Goal: Book appointment/travel/reservation

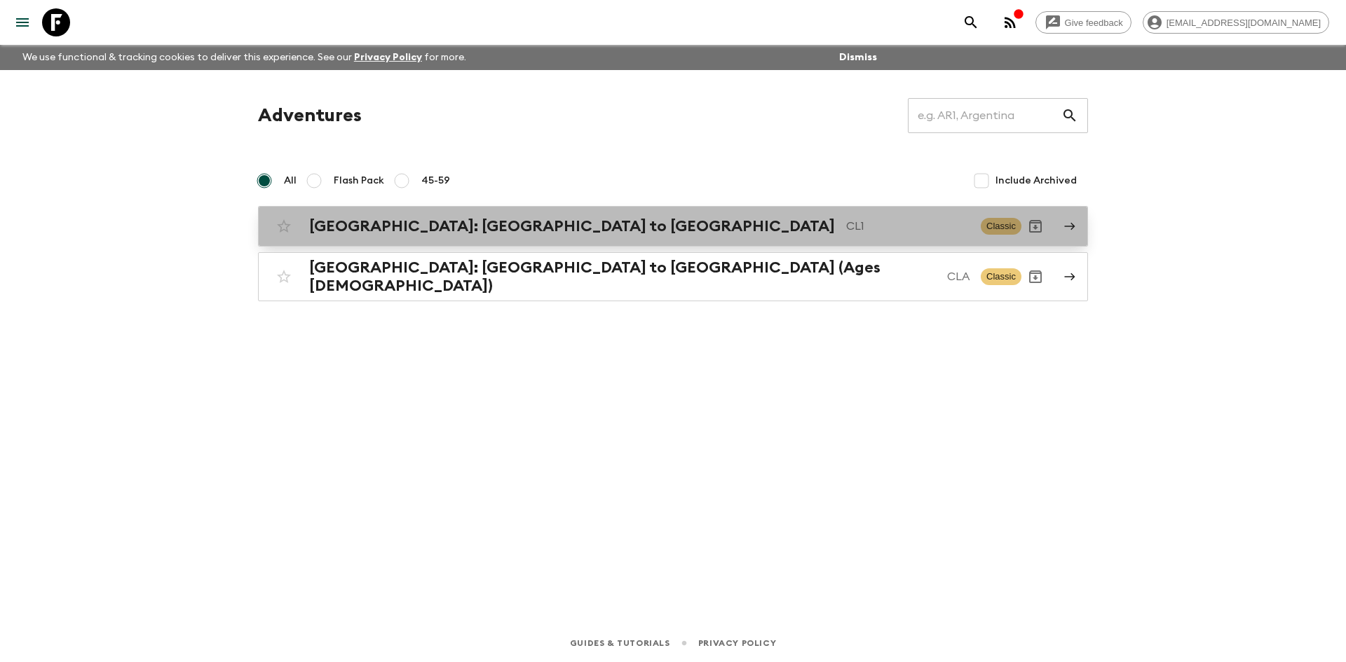
click at [386, 229] on h2 "[GEOGRAPHIC_DATA]: [GEOGRAPHIC_DATA] to [GEOGRAPHIC_DATA]" at bounding box center [572, 226] width 526 height 18
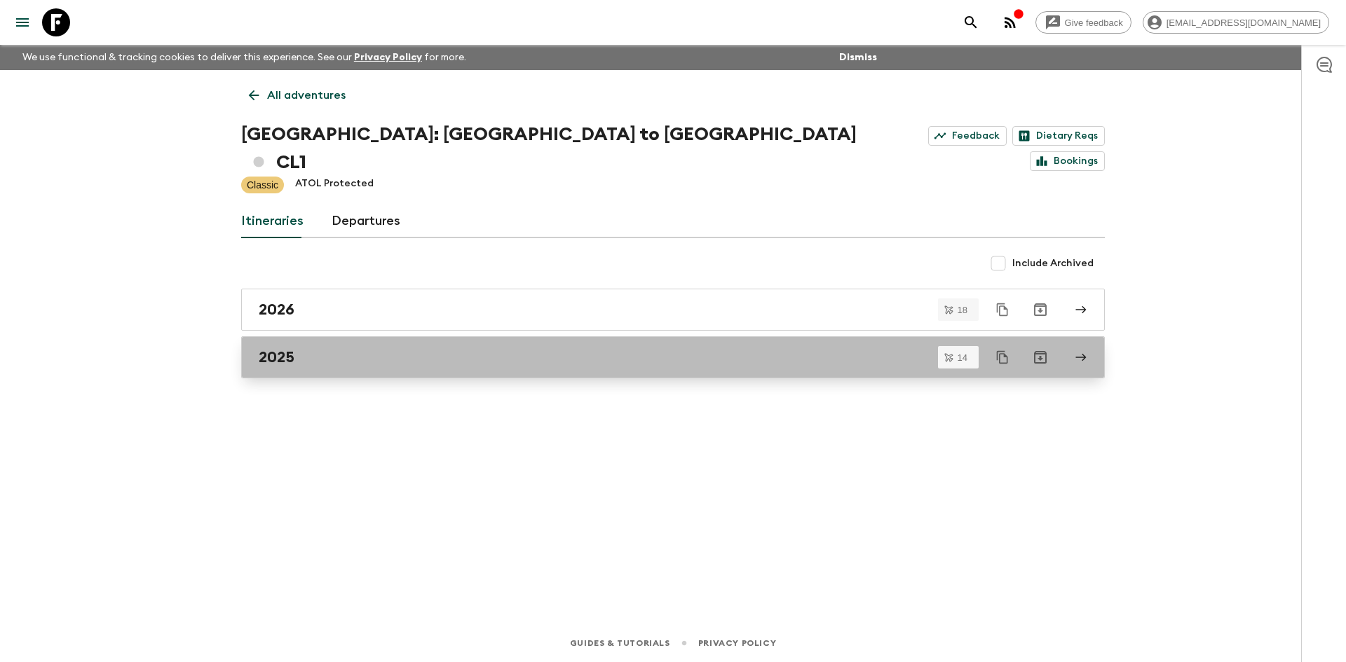
click at [343, 348] on div "2025" at bounding box center [660, 357] width 802 height 18
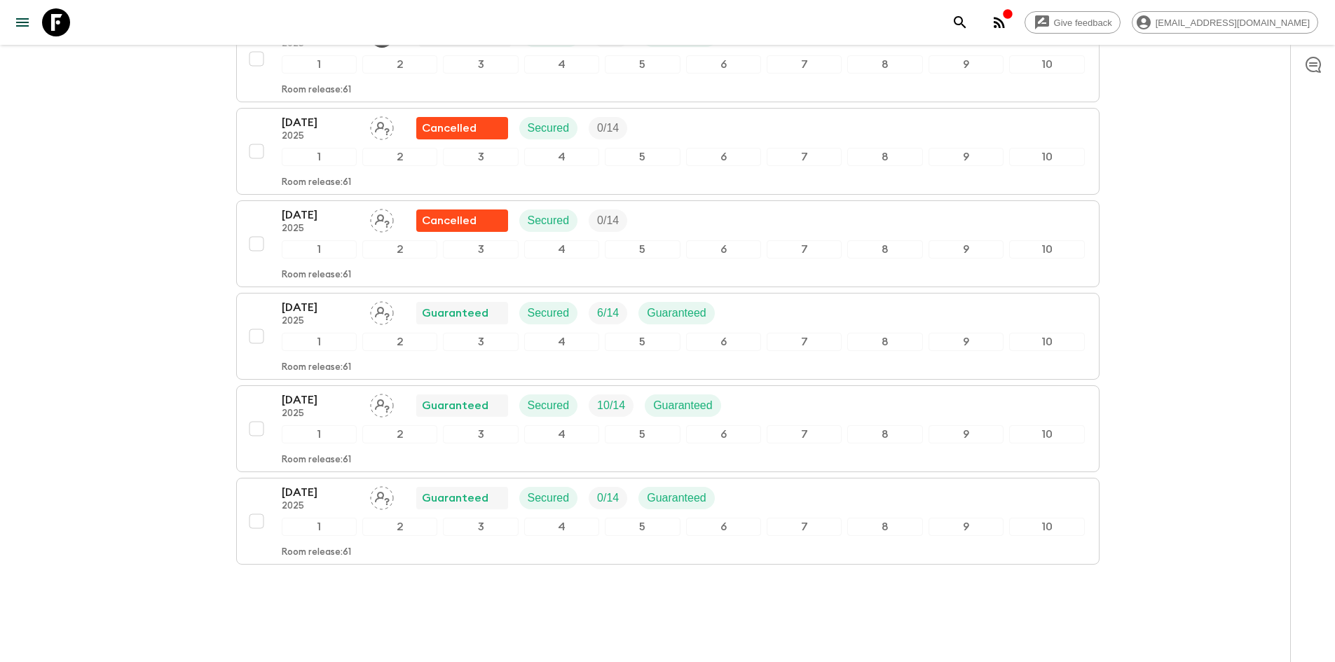
scroll to position [1053, 0]
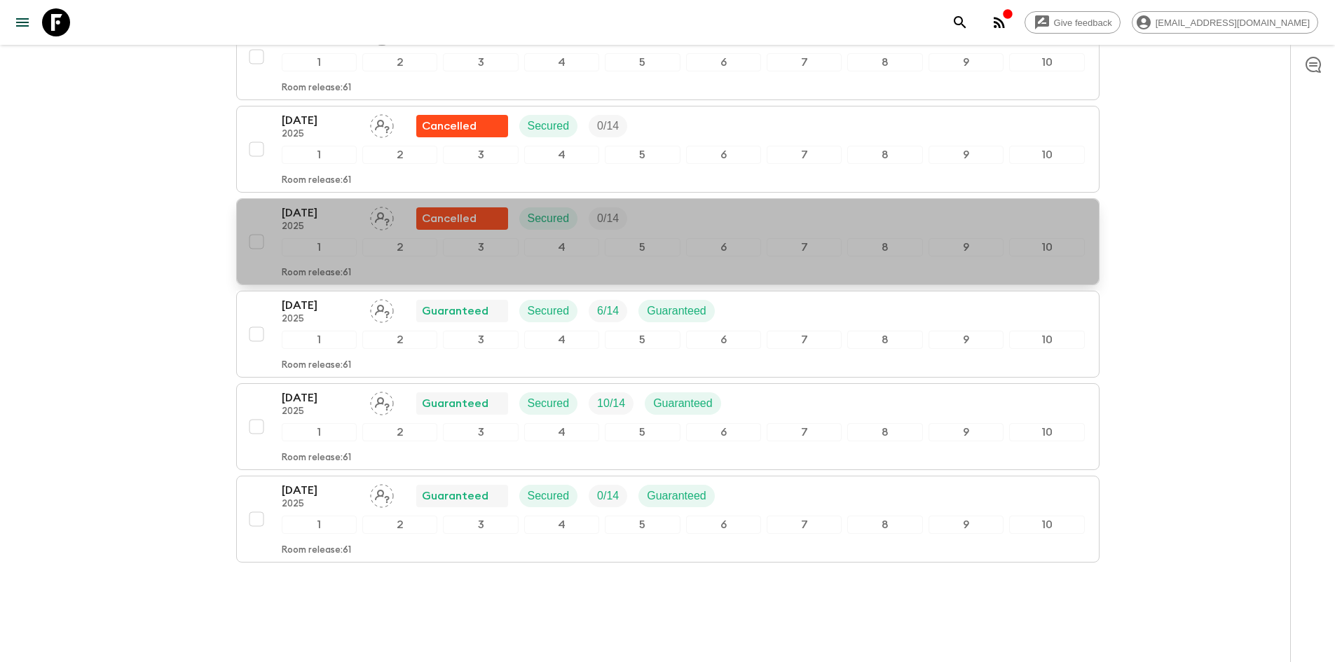
click at [328, 205] on p "18 Dec 2025" at bounding box center [320, 213] width 77 height 17
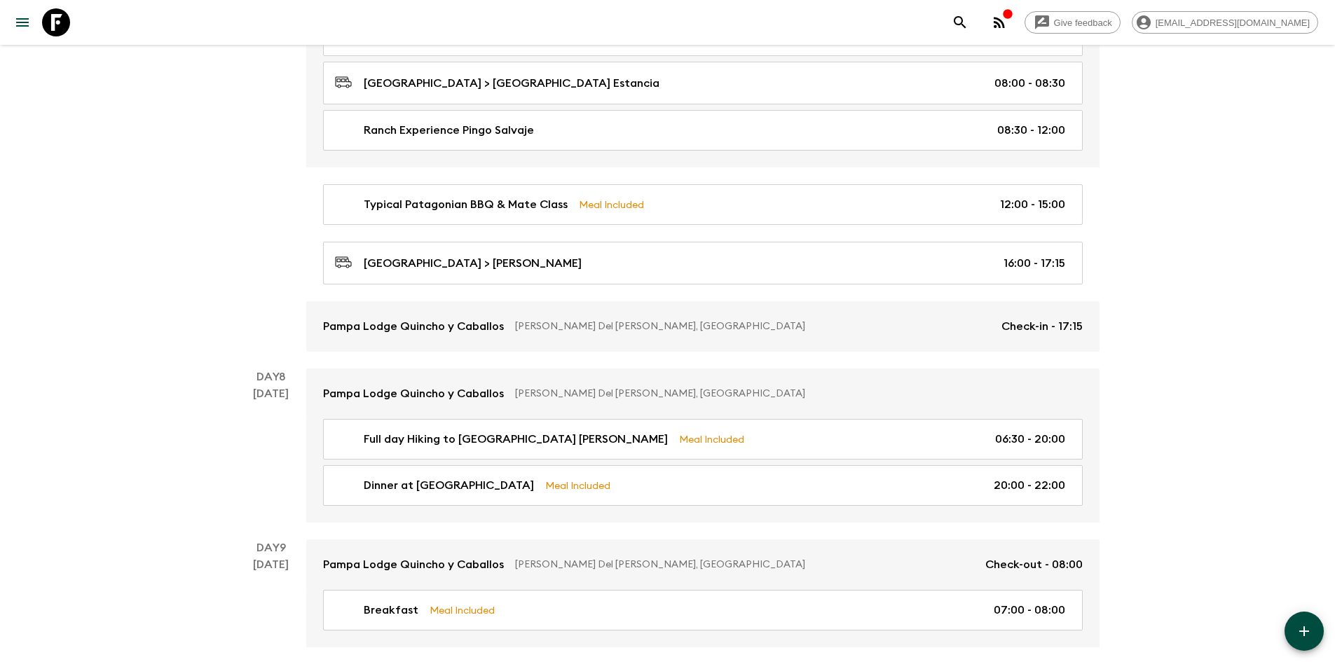
scroll to position [2154, 0]
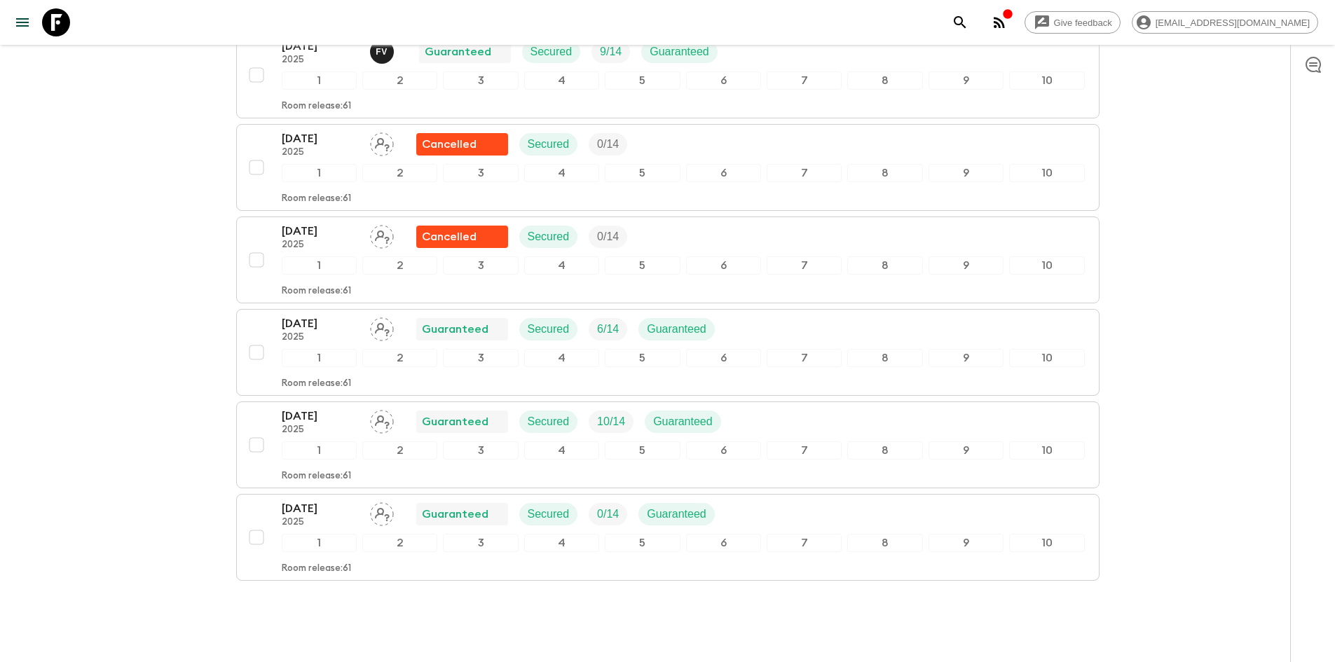
scroll to position [1053, 0]
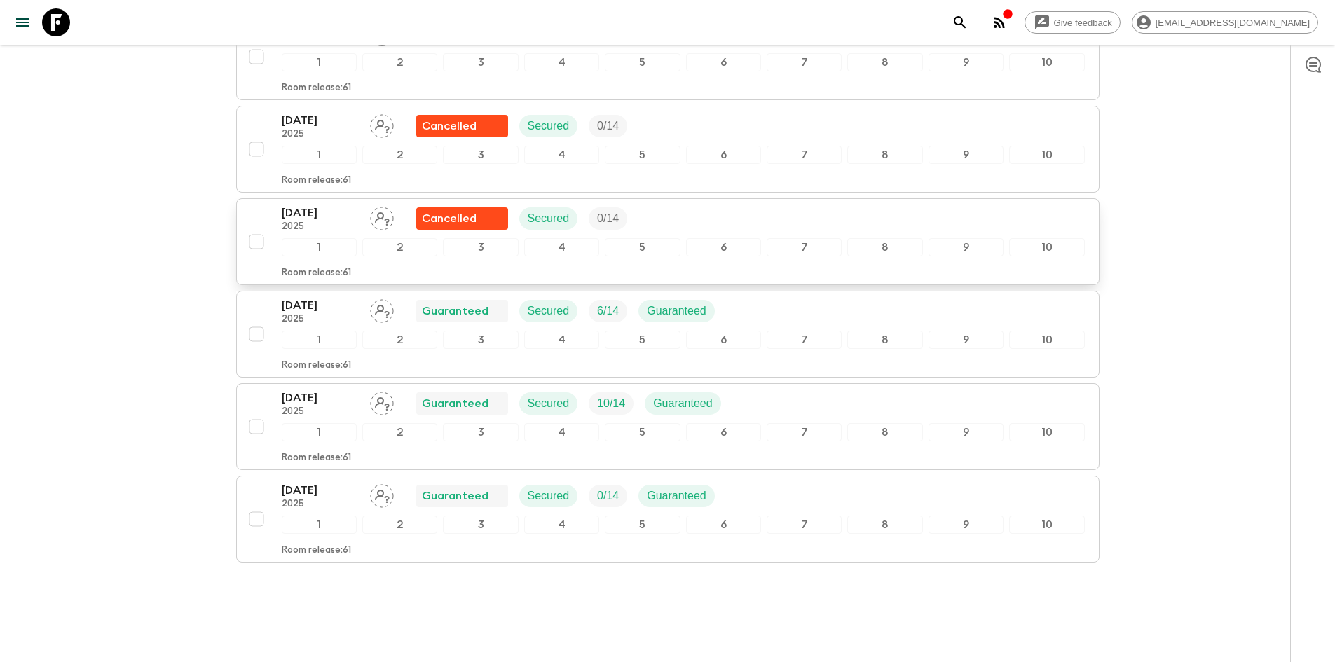
click at [335, 205] on p "18 Dec 2025" at bounding box center [320, 213] width 77 height 17
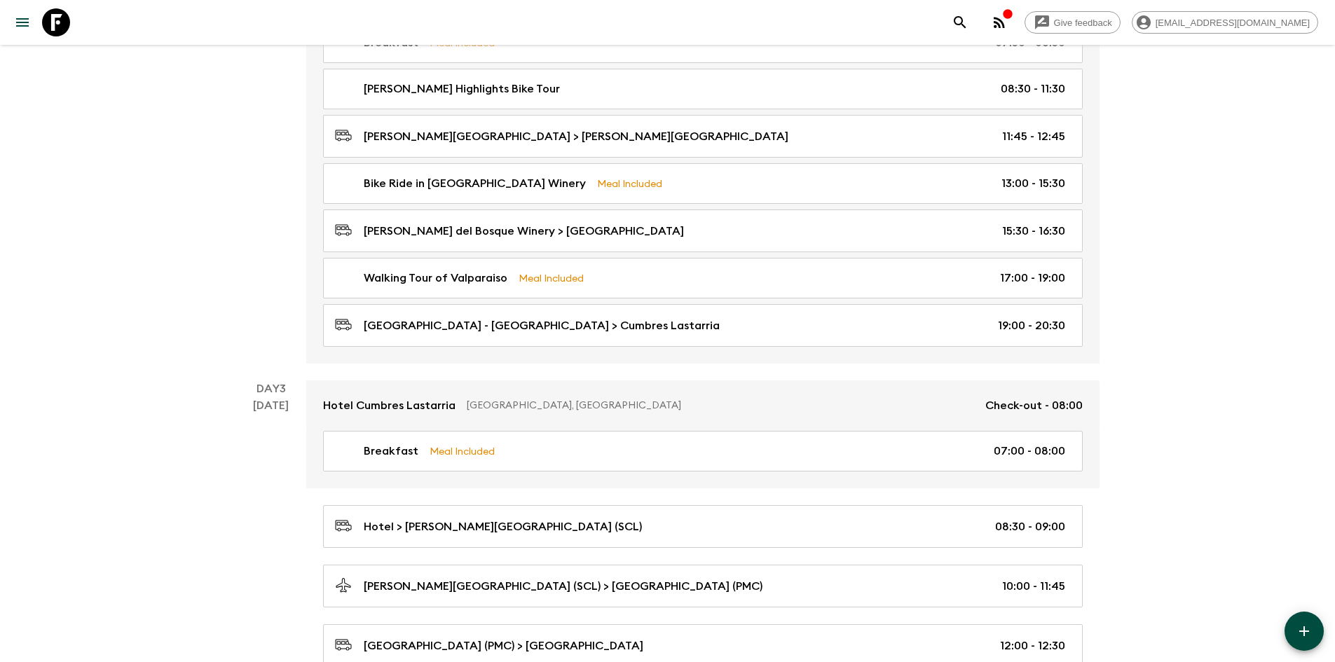
scroll to position [613, 0]
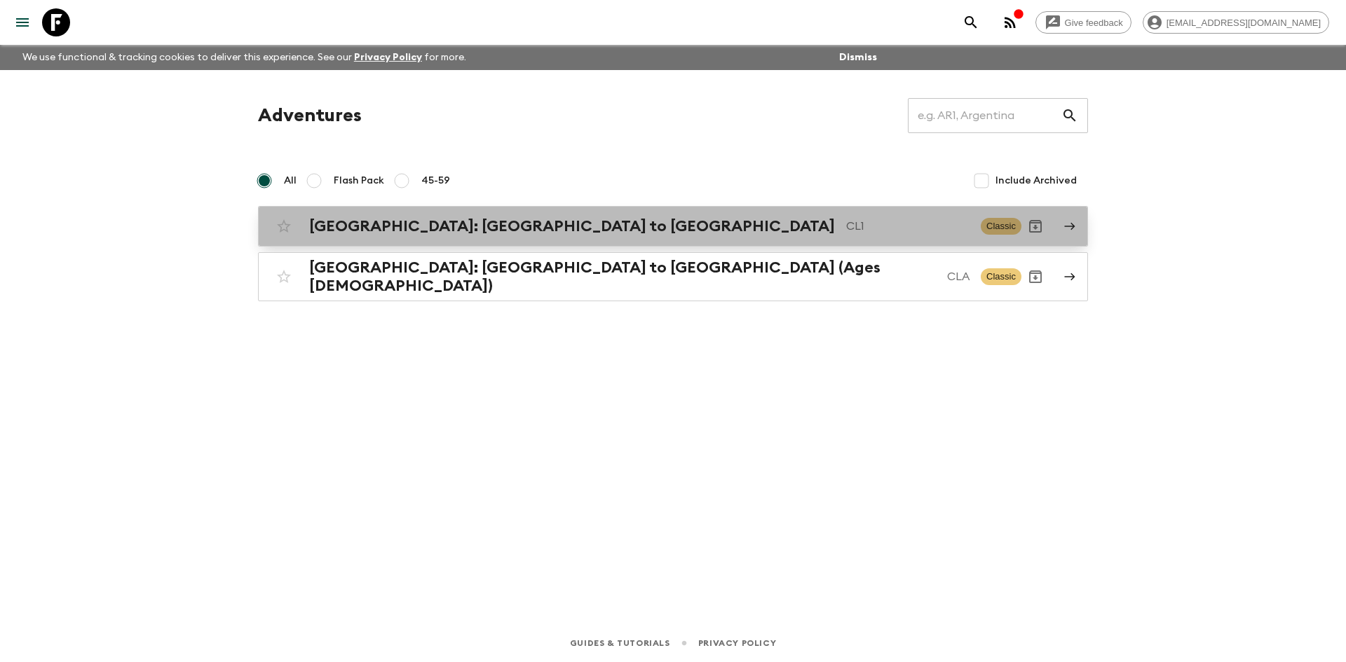
click at [395, 235] on div "[GEOGRAPHIC_DATA]: [GEOGRAPHIC_DATA] to Patagonia CL1 Classic" at bounding box center [645, 226] width 751 height 28
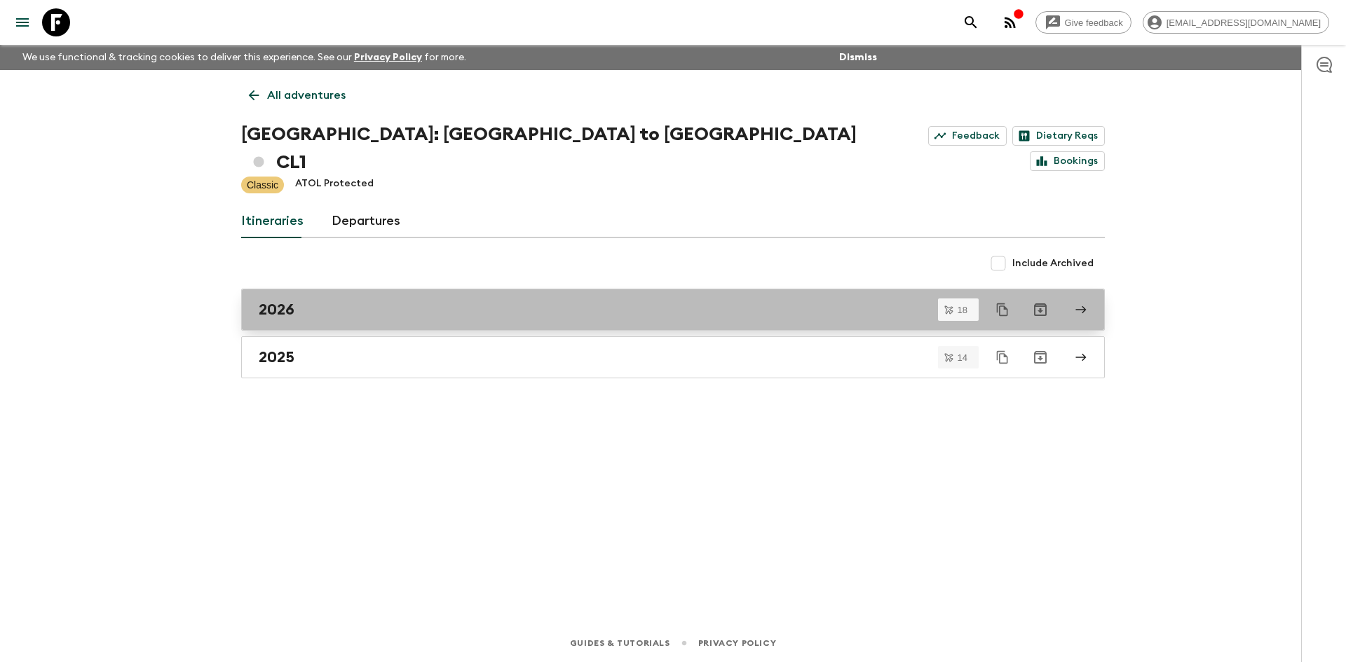
click at [304, 297] on link "2026" at bounding box center [672, 310] width 863 height 42
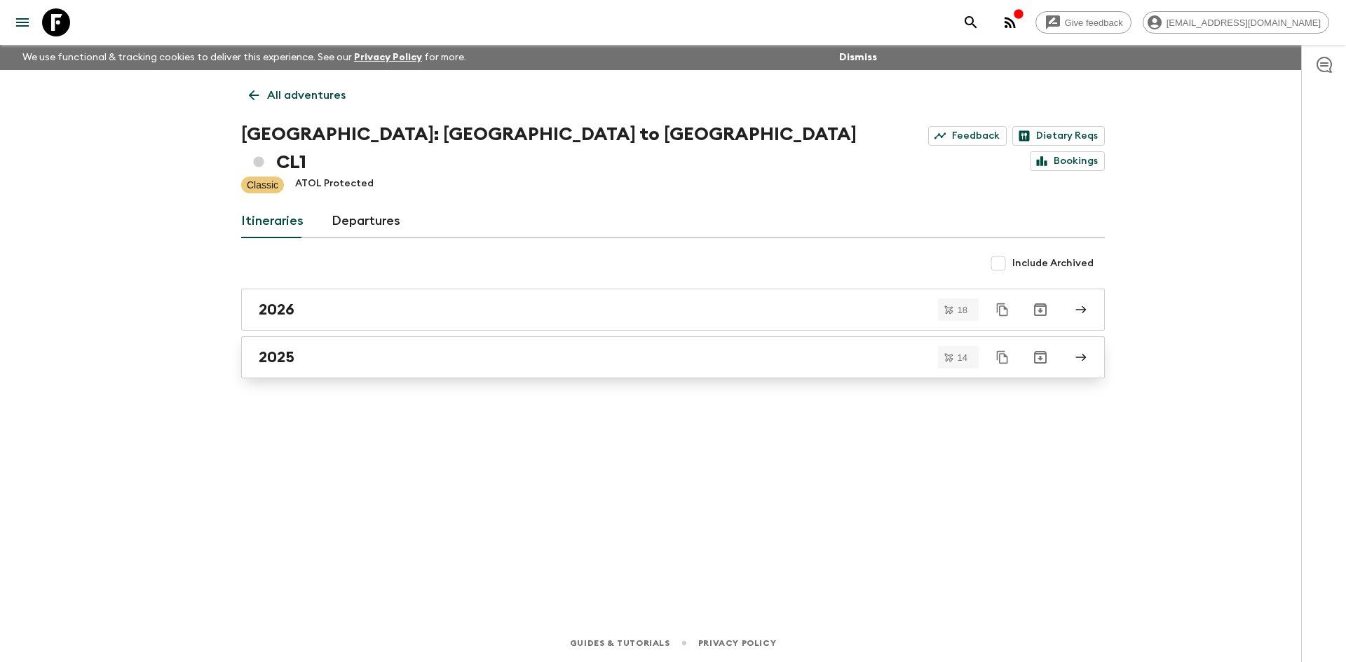
click at [298, 348] on div "2025" at bounding box center [660, 357] width 802 height 18
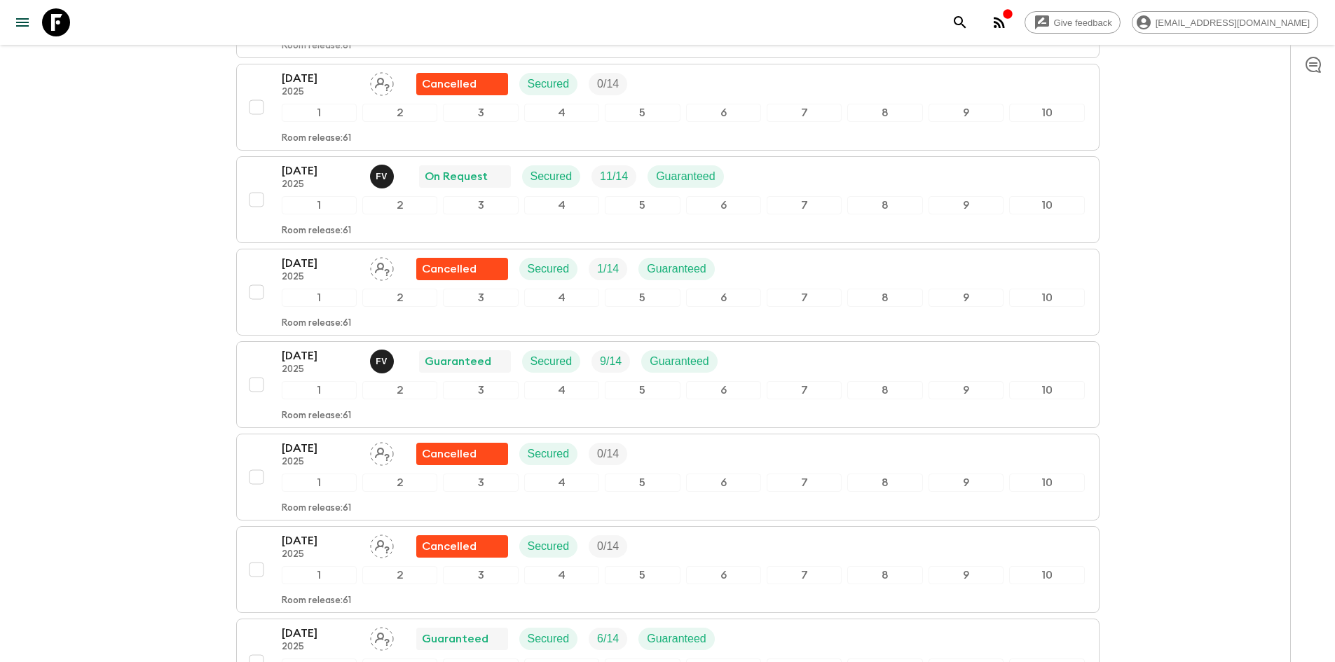
scroll to position [701, 0]
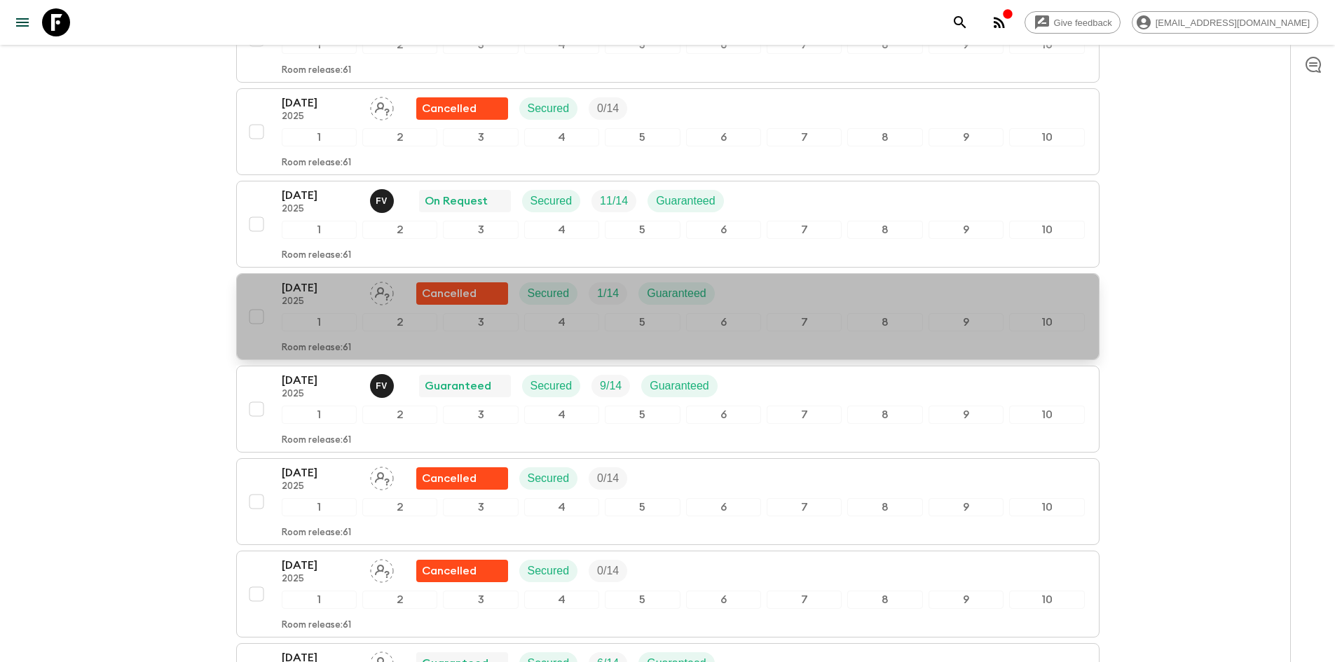
click at [809, 280] on div "20 Nov 2025 2025 Cancelled Secured 1 / 14 Guaranteed" at bounding box center [683, 294] width 803 height 28
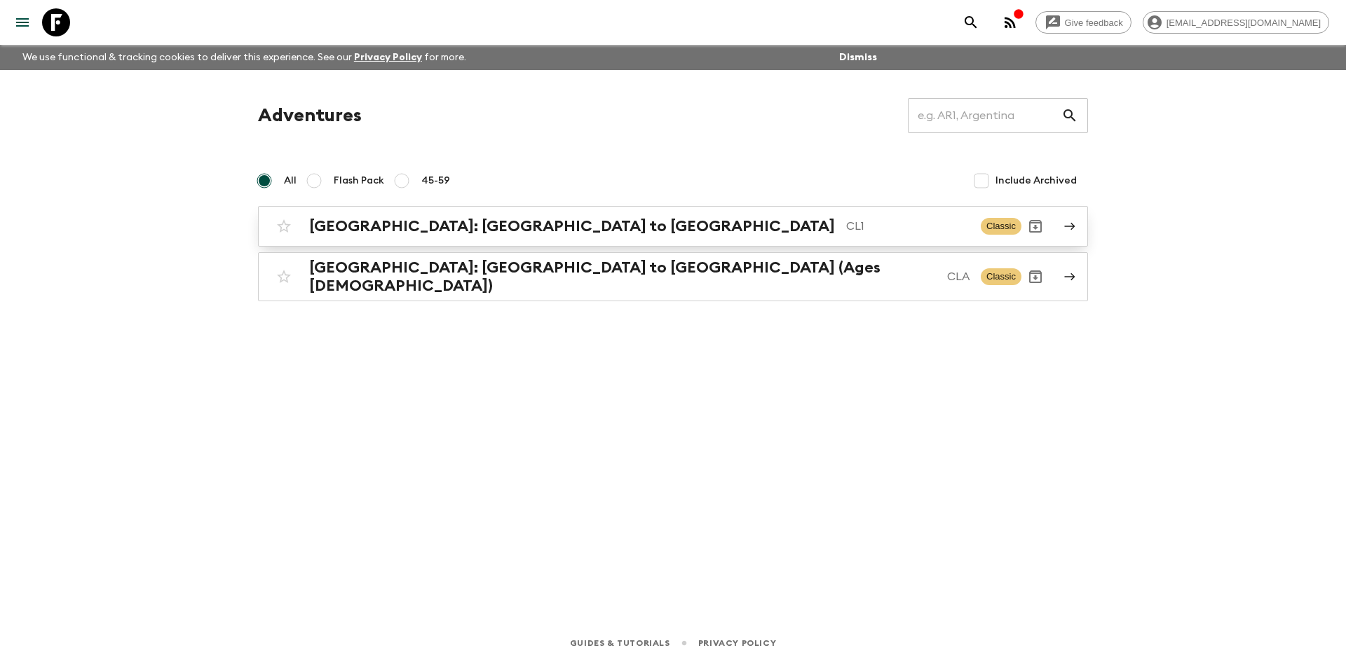
click at [383, 239] on div "[GEOGRAPHIC_DATA]: [GEOGRAPHIC_DATA] to Patagonia CL1 Classic" at bounding box center [645, 226] width 751 height 28
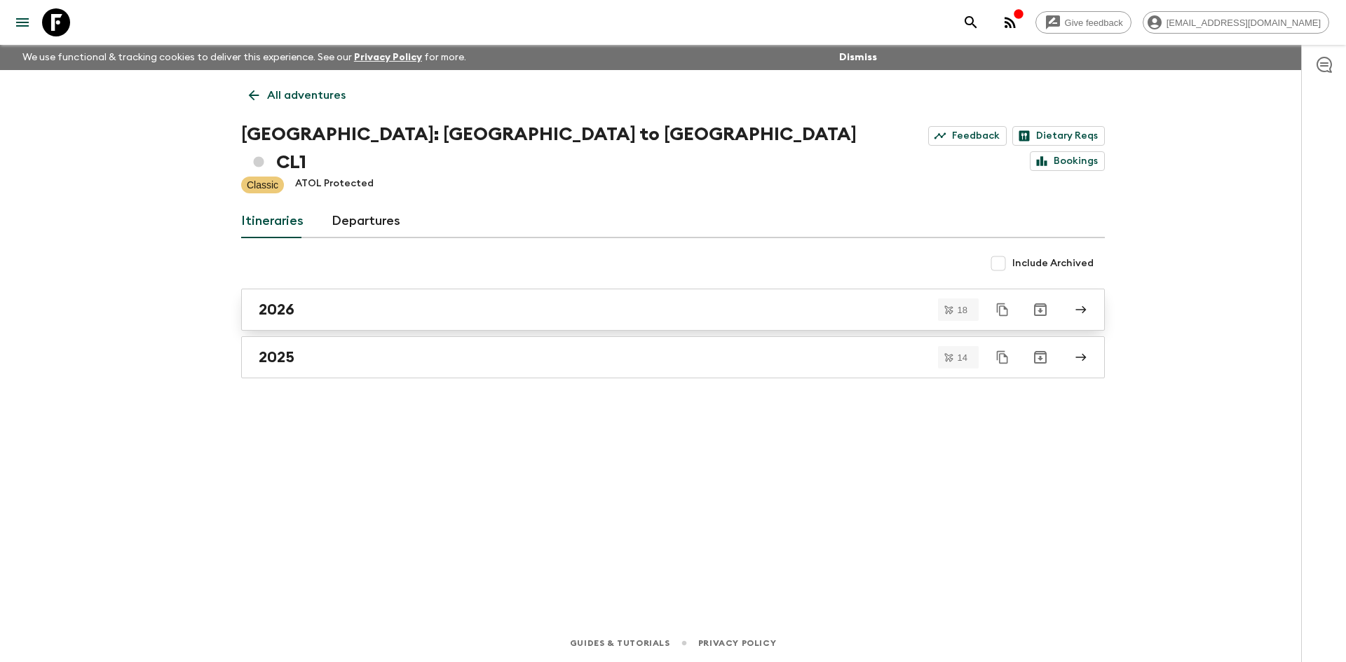
click at [341, 296] on link "2026" at bounding box center [672, 310] width 863 height 42
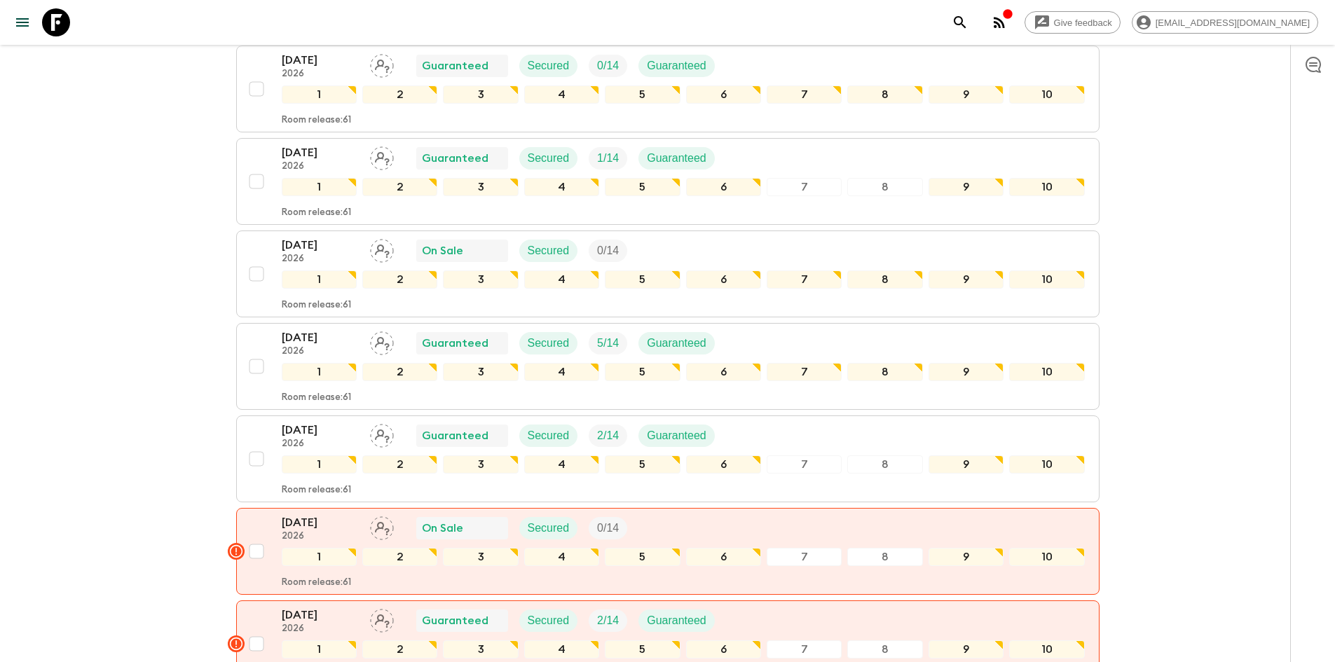
scroll to position [280, 0]
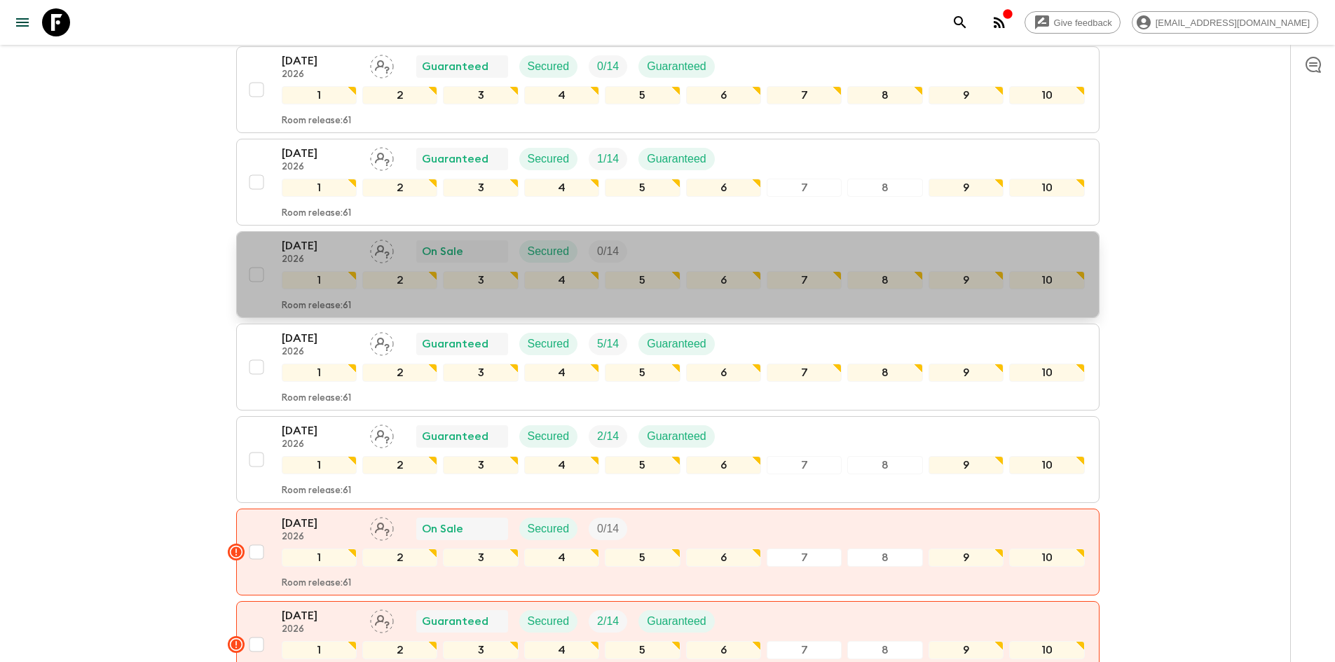
click at [345, 254] on p "2026" at bounding box center [320, 259] width 77 height 11
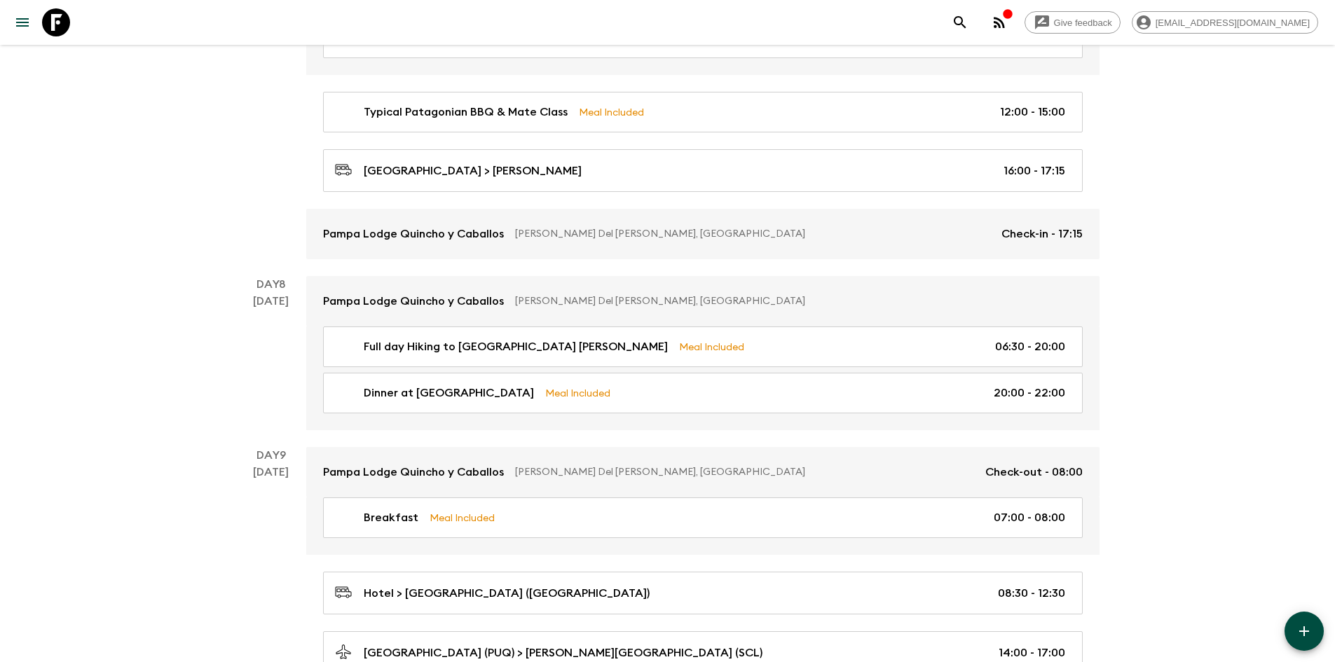
scroll to position [2421, 0]
